Goal: Find contact information: Find contact information

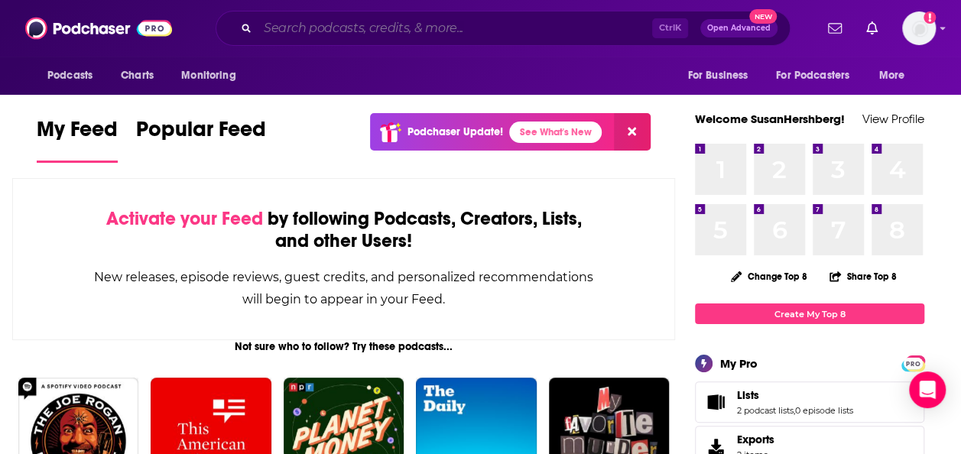
click at [436, 18] on input "Search podcasts, credits, & more..." at bounding box center [455, 28] width 395 height 24
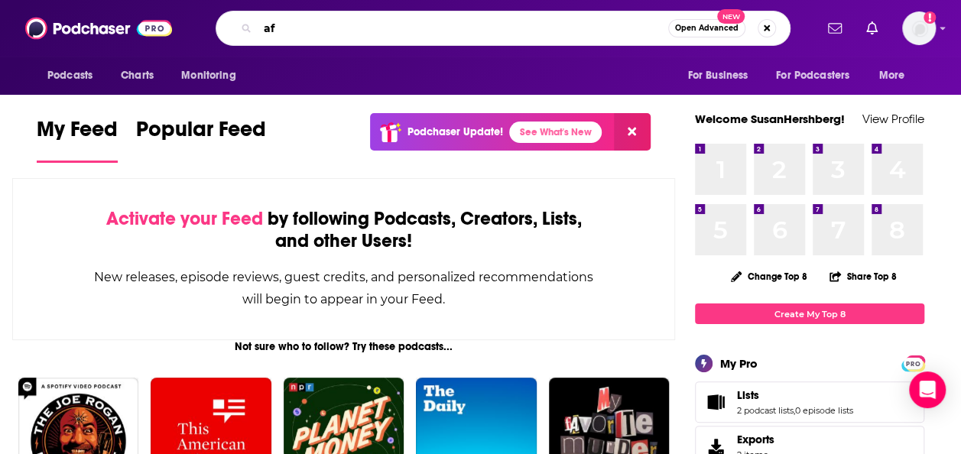
type input "a"
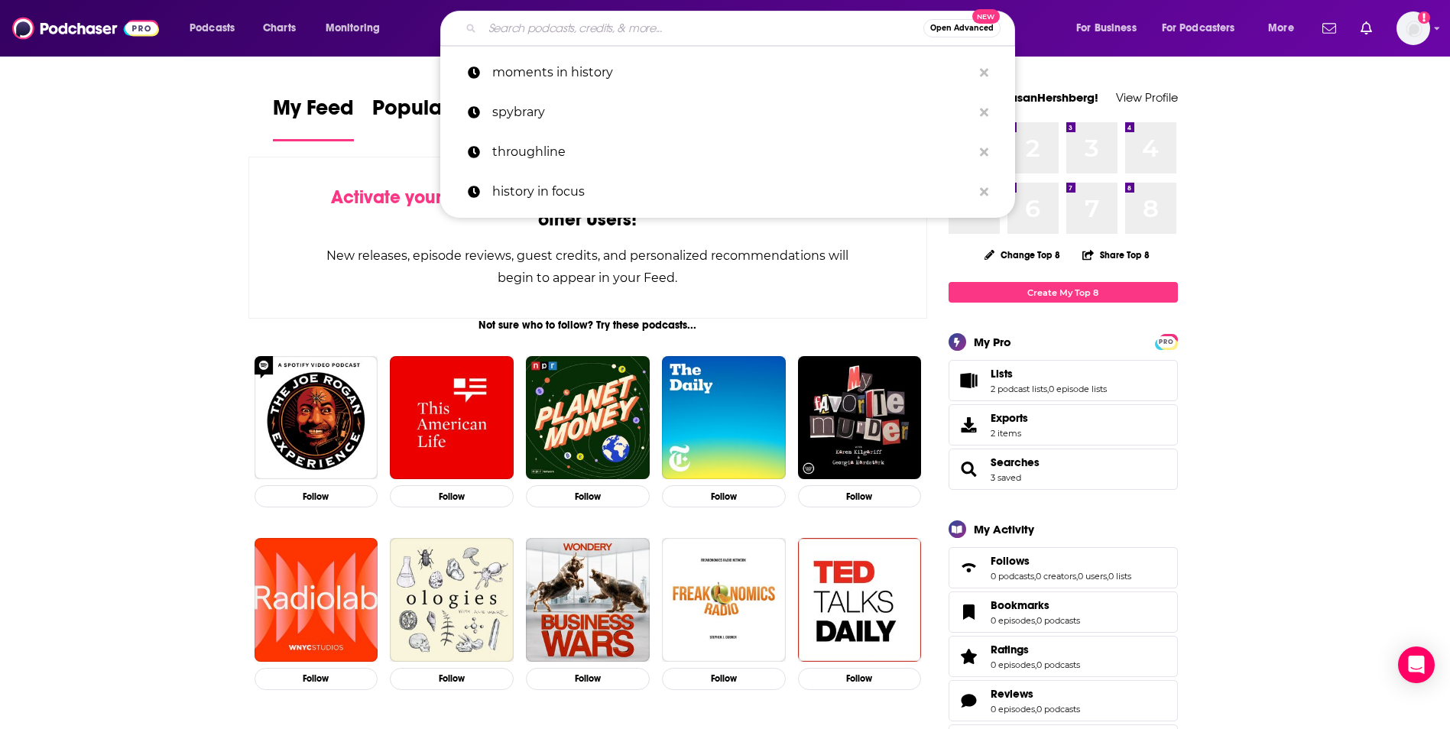
type input "o"
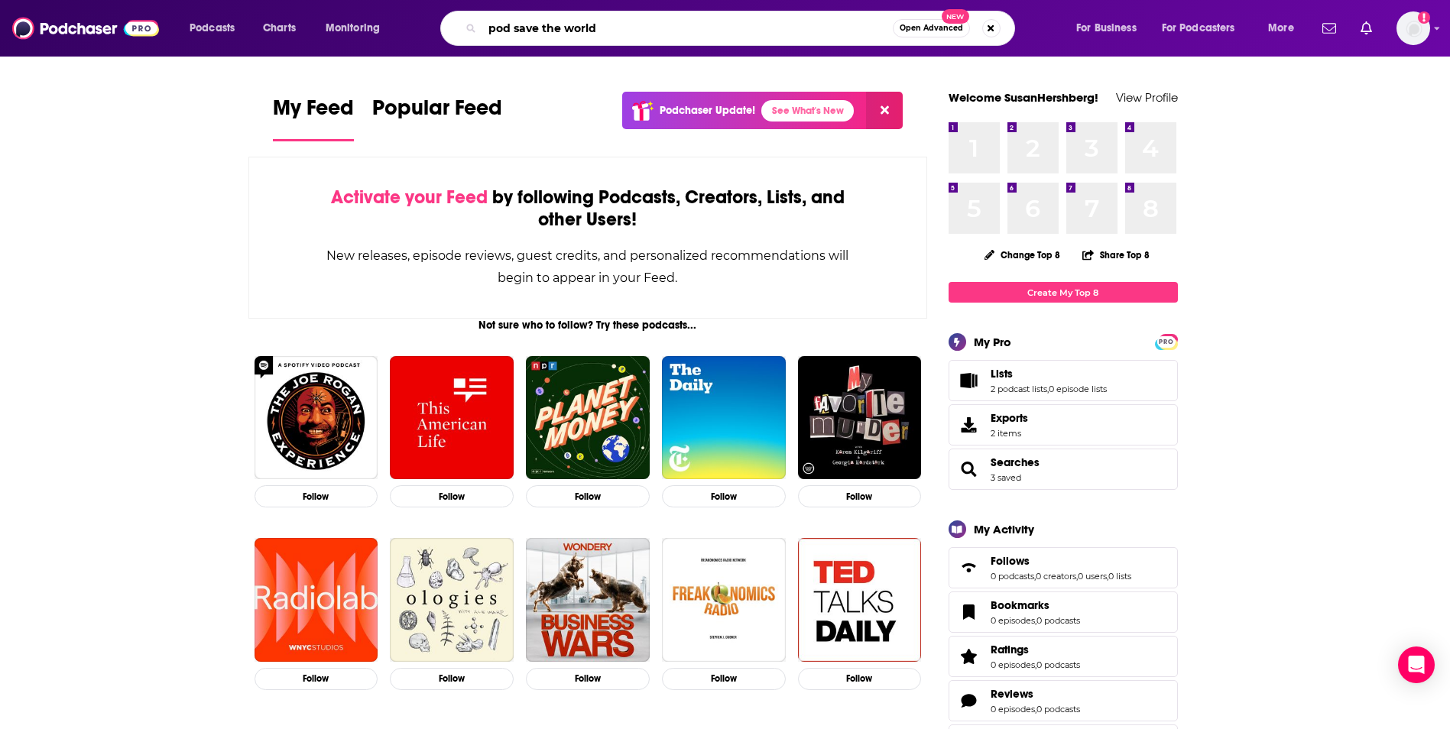
type input "pod save the world"
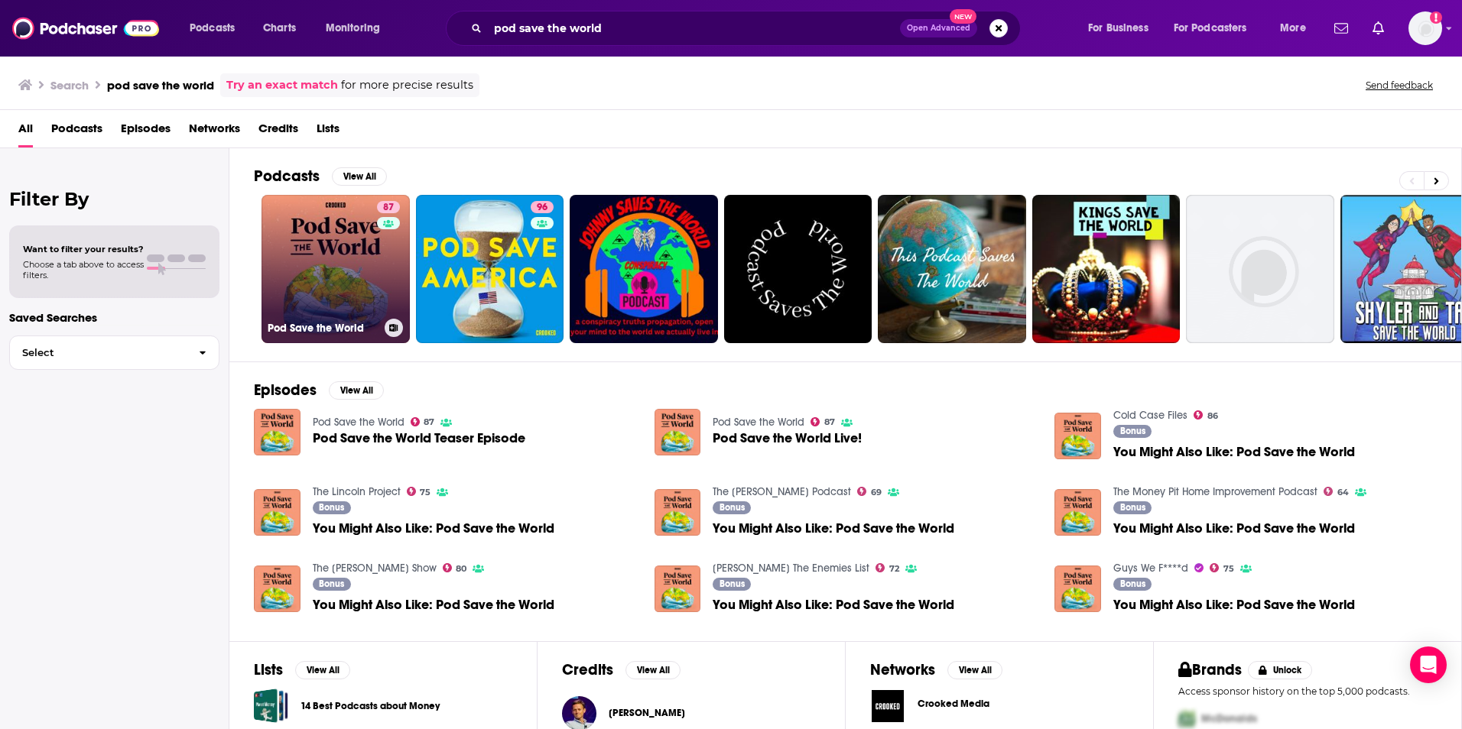
click at [356, 287] on link "87 Pod Save the World" at bounding box center [335, 269] width 148 height 148
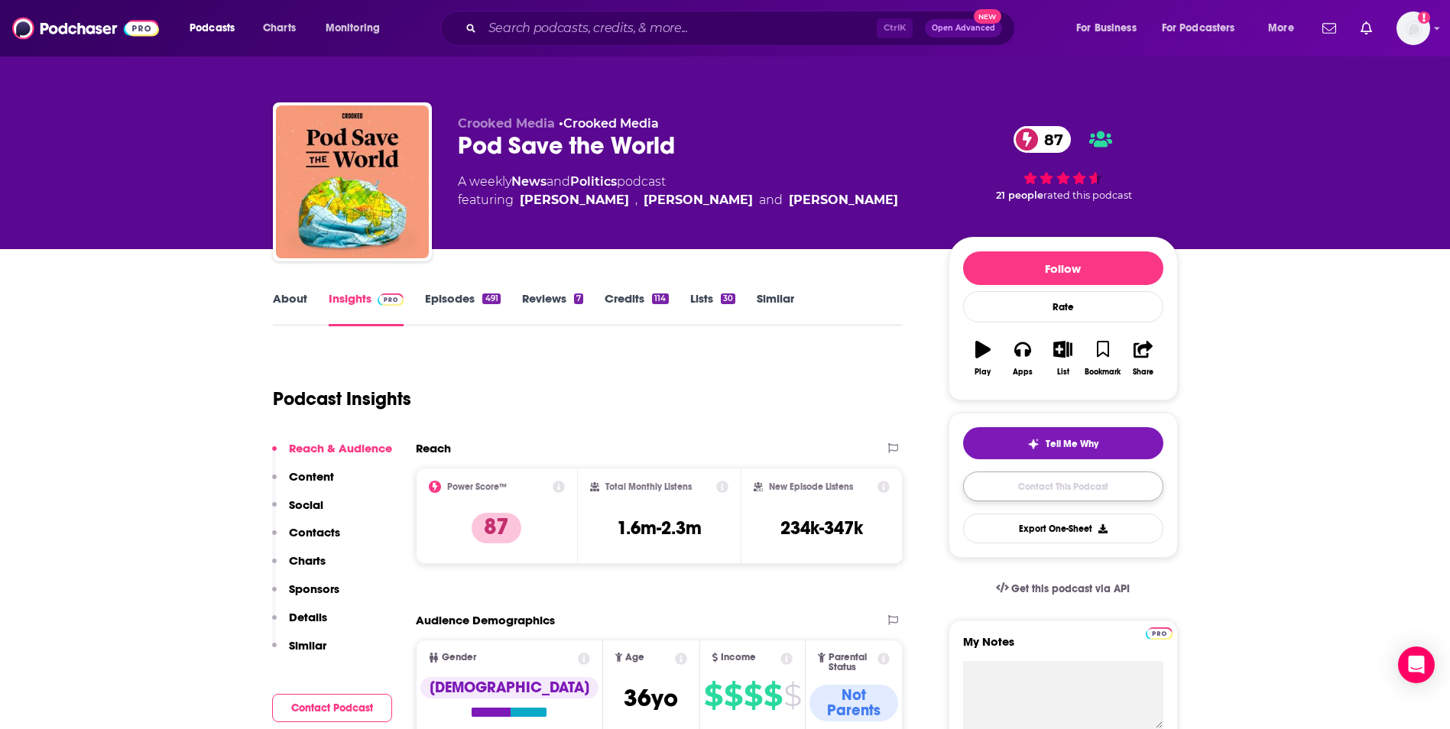
click at [960, 453] on link "Contact This Podcast" at bounding box center [1063, 487] width 200 height 30
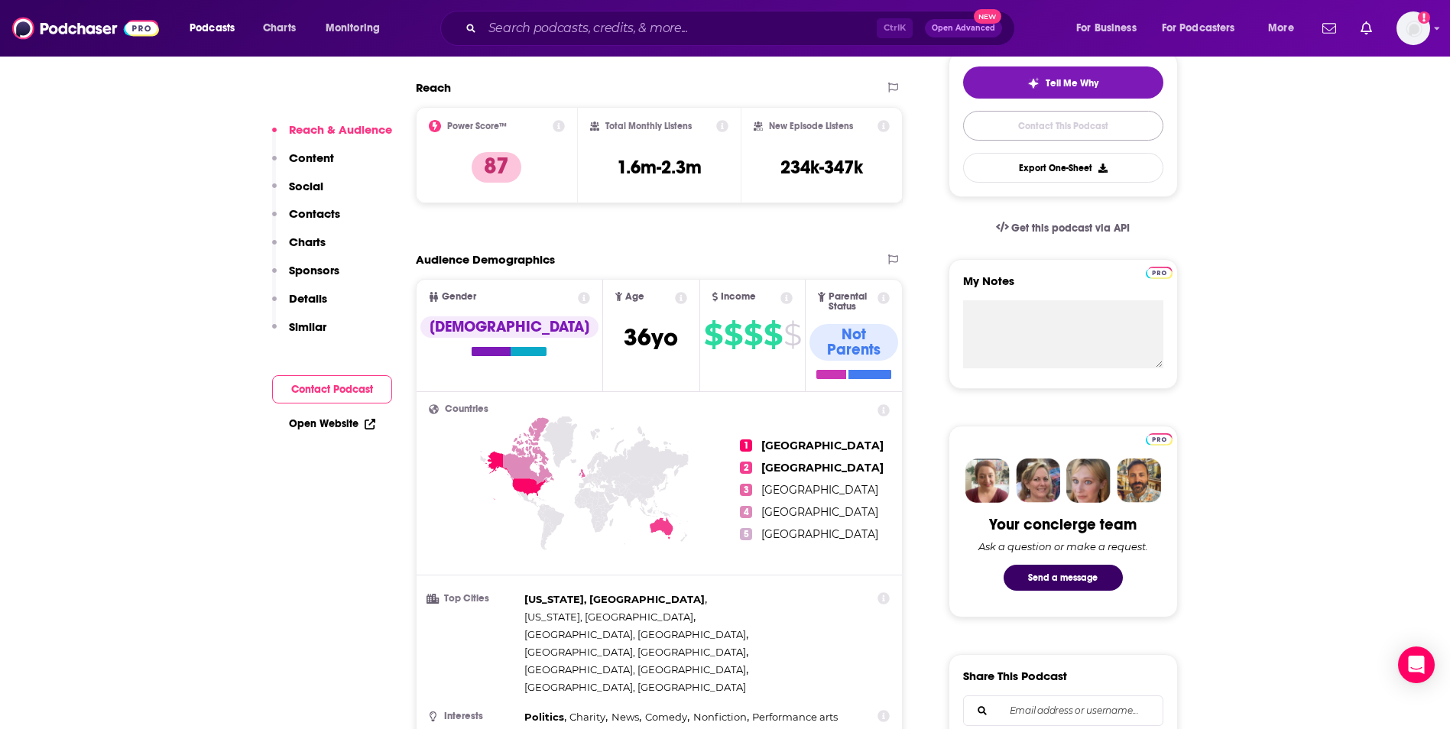
scroll to position [369, 0]
